Goal: Information Seeking & Learning: Learn about a topic

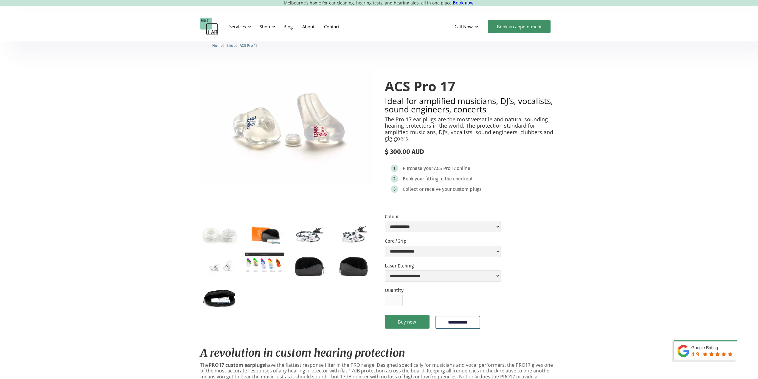
scroll to position [149, 0]
drag, startPoint x: 486, startPoint y: 134, endPoint x: 426, endPoint y: 133, distance: 59.6
click at [426, 133] on p "The Pro 17 ear plugs are the most versatile and natural sounding hearing protec…" at bounding box center [471, 129] width 173 height 26
drag, startPoint x: 438, startPoint y: 133, endPoint x: 469, endPoint y: 134, distance: 31.1
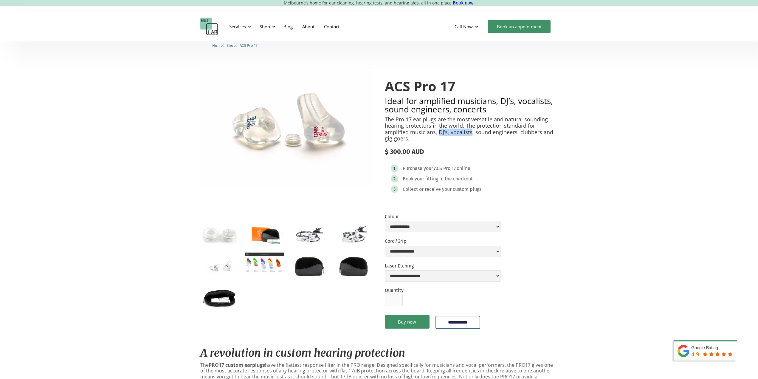
click at [469, 134] on p "The Pro 17 ear plugs are the most versatile and natural sounding hearing protec…" at bounding box center [471, 129] width 173 height 26
drag, startPoint x: 469, startPoint y: 134, endPoint x: 449, endPoint y: 134, distance: 19.7
click at [449, 134] on p "The Pro 17 ear plugs are the most versatile and natural sounding hearing protec…" at bounding box center [471, 129] width 173 height 26
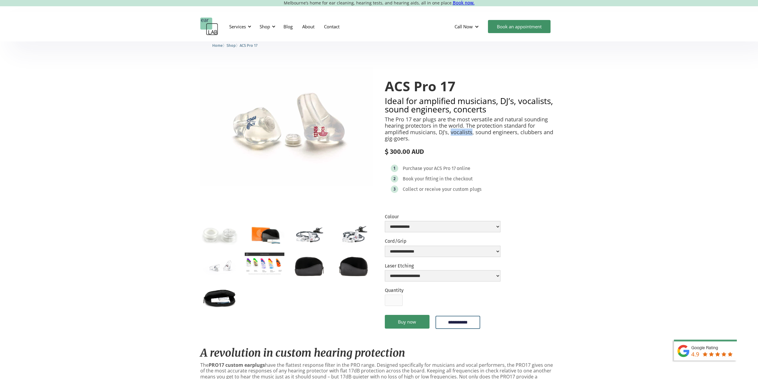
drag, startPoint x: 450, startPoint y: 134, endPoint x: 469, endPoint y: 133, distance: 19.7
click at [469, 133] on p "The Pro 17 ear plugs are the most versatile and natural sounding hearing protec…" at bounding box center [471, 129] width 173 height 26
click at [469, 134] on p "The Pro 17 ear plugs are the most versatile and natural sounding hearing protec…" at bounding box center [471, 129] width 173 height 26
drag, startPoint x: 469, startPoint y: 132, endPoint x: 449, endPoint y: 133, distance: 20.6
click at [449, 133] on p "The Pro 17 ear plugs are the most versatile and natural sounding hearing protec…" at bounding box center [471, 129] width 173 height 26
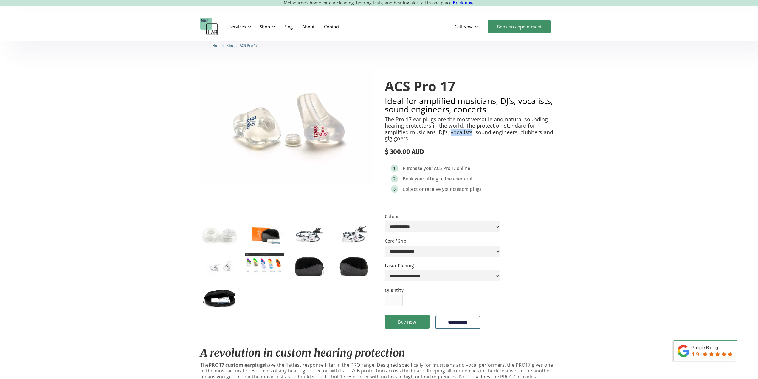
click at [449, 133] on p "The Pro 17 ear plugs are the most versatile and natural sounding hearing protec…" at bounding box center [471, 129] width 173 height 26
drag, startPoint x: 437, startPoint y: 132, endPoint x: 445, endPoint y: 132, distance: 8.3
click at [445, 132] on p "The Pro 17 ear plugs are the most versatile and natural sounding hearing protec…" at bounding box center [471, 129] width 173 height 26
drag, startPoint x: 445, startPoint y: 132, endPoint x: 438, endPoint y: 132, distance: 7.2
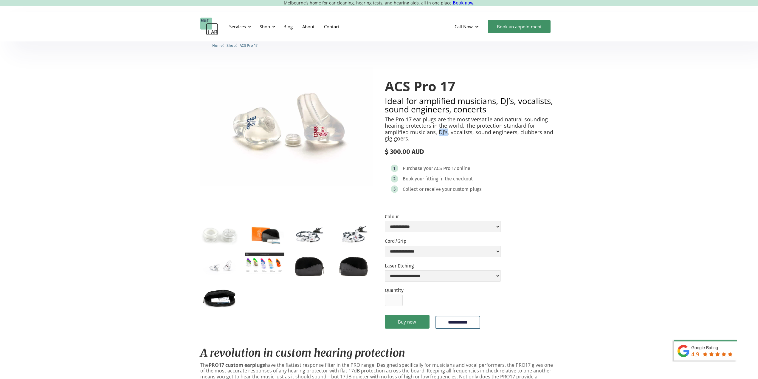
click at [438, 132] on p "The Pro 17 ear plugs are the most versatile and natural sounding hearing protec…" at bounding box center [471, 129] width 173 height 26
drag, startPoint x: 438, startPoint y: 132, endPoint x: 446, endPoint y: 132, distance: 7.5
click at [446, 132] on p "The Pro 17 ear plugs are the most versatile and natural sounding hearing protec…" at bounding box center [471, 129] width 173 height 26
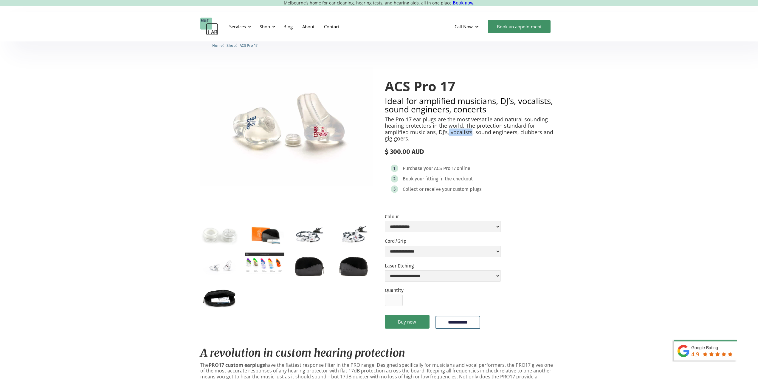
drag, startPoint x: 448, startPoint y: 133, endPoint x: 469, endPoint y: 133, distance: 21.5
click at [469, 133] on p "The Pro 17 ear plugs are the most versatile and natural sounding hearing protec…" at bounding box center [471, 129] width 173 height 26
drag, startPoint x: 469, startPoint y: 132, endPoint x: 450, endPoint y: 134, distance: 19.8
click at [450, 134] on p "The Pro 17 ear plugs are the most versatile and natural sounding hearing protec…" at bounding box center [471, 129] width 173 height 26
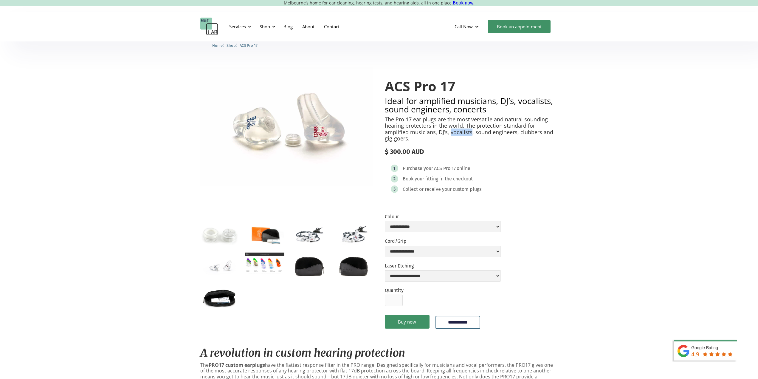
click at [450, 134] on p "The Pro 17 ear plugs are the most versatile and natural sounding hearing protec…" at bounding box center [471, 129] width 173 height 26
drag, startPoint x: 449, startPoint y: 134, endPoint x: 469, endPoint y: 134, distance: 20.0
click at [469, 134] on p "The Pro 17 ear plugs are the most versatile and natural sounding hearing protec…" at bounding box center [471, 129] width 173 height 26
drag, startPoint x: 472, startPoint y: 134, endPoint x: 513, endPoint y: 135, distance: 40.8
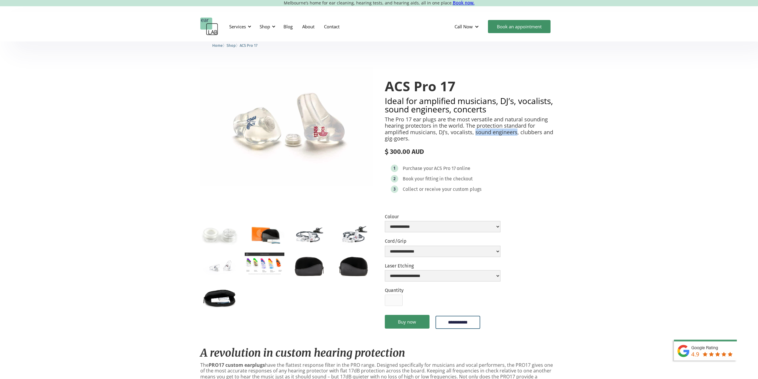
click at [513, 135] on p "The Pro 17 ear plugs are the most versatile and natural sounding hearing protec…" at bounding box center [471, 129] width 173 height 26
click at [523, 134] on p "The Pro 17 ear plugs are the most versatile and natural sounding hearing protec…" at bounding box center [471, 129] width 173 height 26
drag, startPoint x: 517, startPoint y: 134, endPoint x: 538, endPoint y: 135, distance: 20.3
click at [538, 135] on p "The Pro 17 ear plugs are the most versatile and natural sounding hearing protec…" at bounding box center [471, 129] width 173 height 26
click at [547, 134] on p "The Pro 17 ear plugs are the most versatile and natural sounding hearing protec…" at bounding box center [471, 129] width 173 height 26
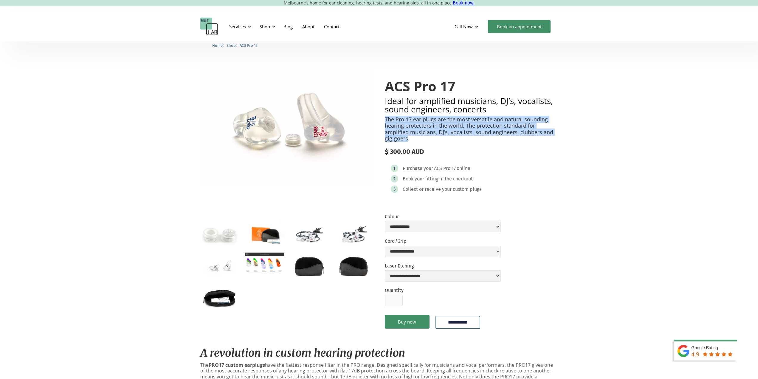
drag, startPoint x: 407, startPoint y: 139, endPoint x: 384, endPoint y: 120, distance: 30.1
click at [384, 120] on div "**********" at bounding box center [379, 204] width 358 height 274
